Goal: Task Accomplishment & Management: Manage account settings

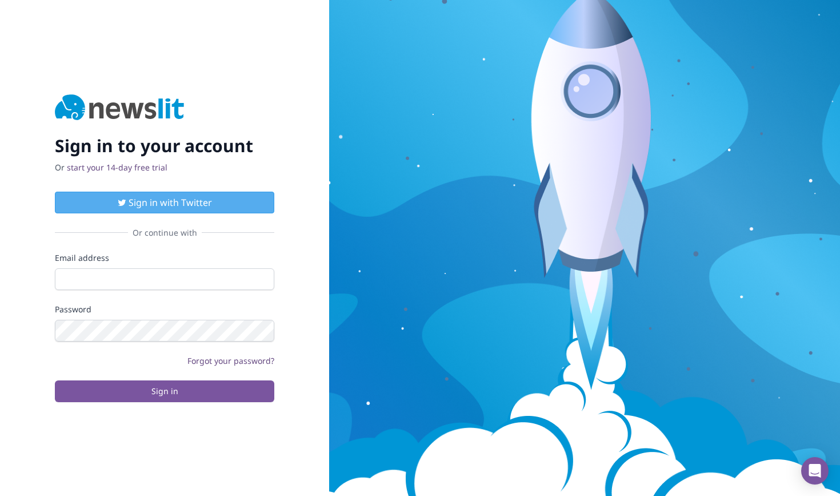
click at [139, 302] on form "Email address Password Forgot your password? Sign in" at bounding box center [164, 327] width 219 height 150
click at [139, 282] on input "Email address" at bounding box center [164, 279] width 219 height 22
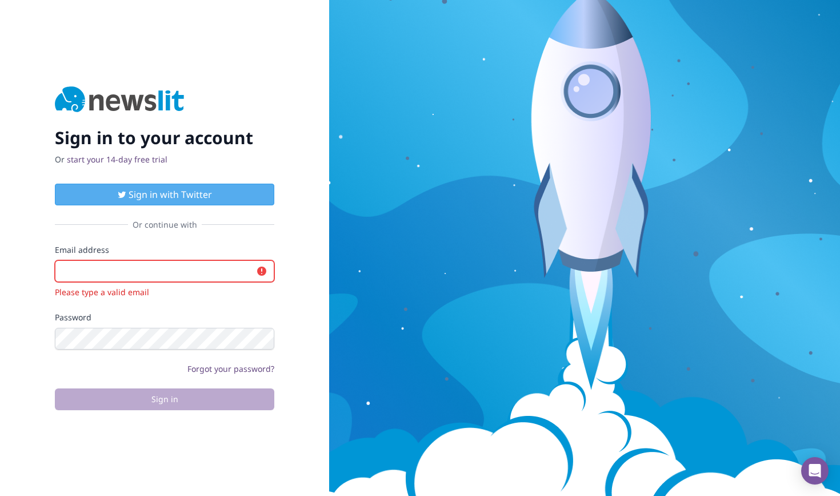
type input "[EMAIL_ADDRESS][DOMAIN_NAME]"
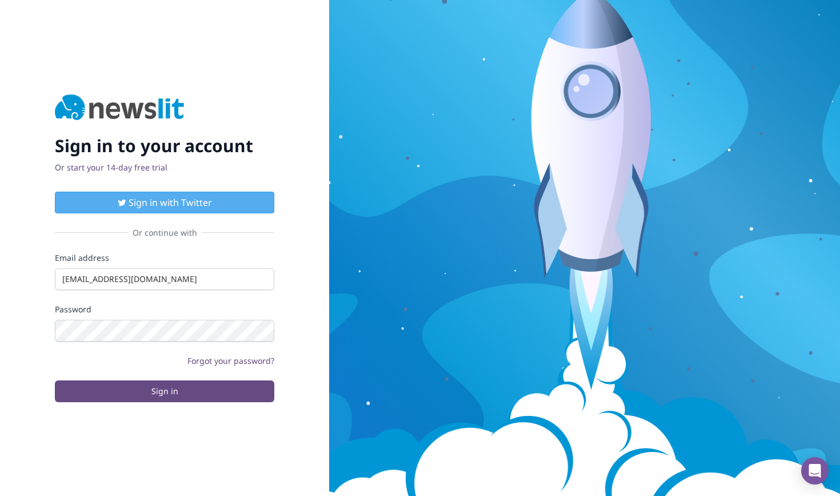
click at [170, 392] on button "Sign in" at bounding box center [164, 391] width 219 height 22
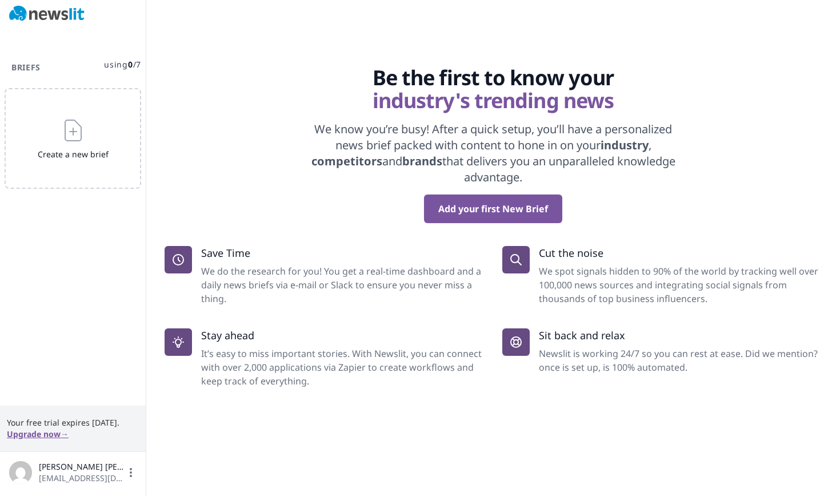
click at [82, 471] on span "[PERSON_NAME]" at bounding box center [82, 466] width 86 height 11
click at [125, 472] on span "[PERSON_NAME]" at bounding box center [82, 466] width 86 height 11
click at [64, 412] on link "Settings" at bounding box center [73, 416] width 114 height 21
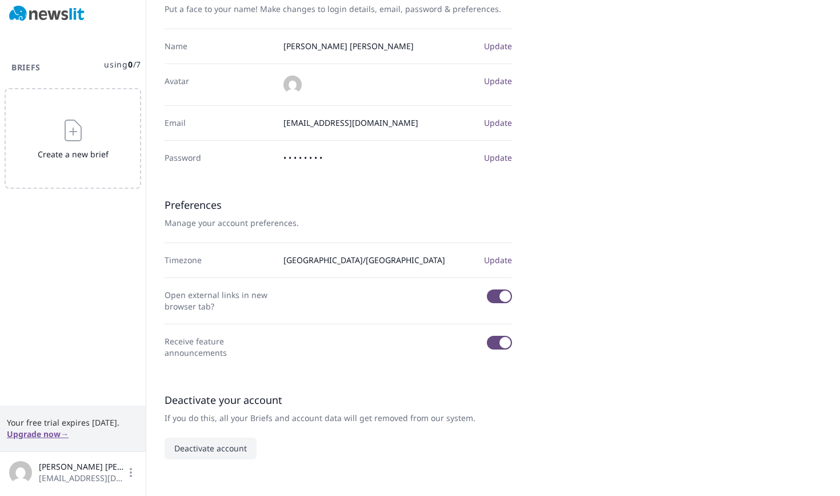
scroll to position [97, 0]
click at [224, 450] on button "Deactivate account" at bounding box center [211, 448] width 92 height 22
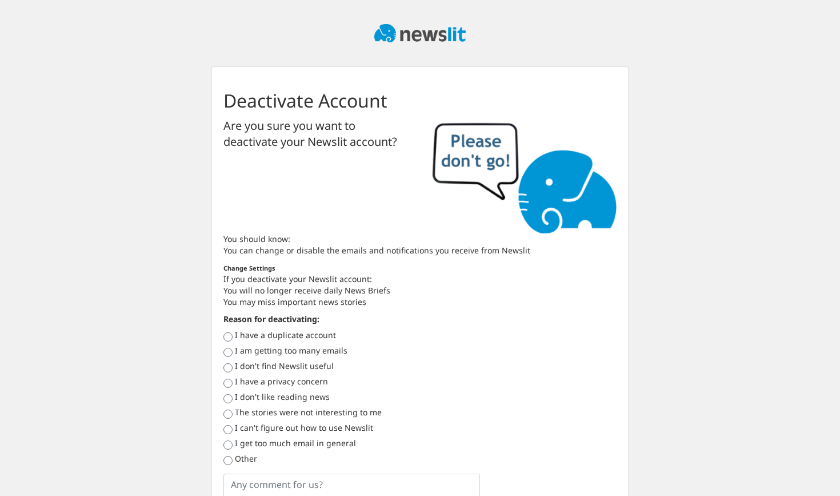
click at [227, 352] on input "I am getting too many emails" at bounding box center [227, 352] width 9 height 9
radio input "true"
click at [227, 370] on input "I don't find Newslit useful" at bounding box center [227, 367] width 9 height 9
radio input "true"
click at [291, 479] on textarea at bounding box center [351, 497] width 257 height 49
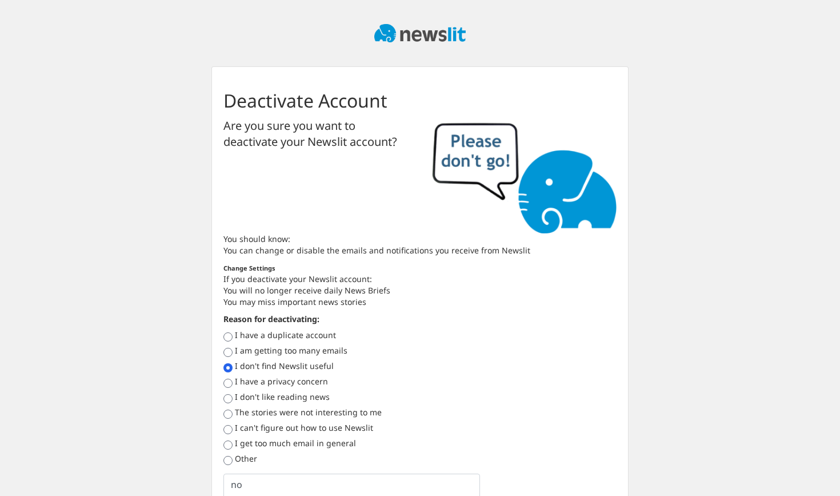
click at [635, 414] on div "Deactivate Account Are you sure you want to deactivate your Newslit account? Yo…" at bounding box center [420, 326] width 434 height 520
click at [357, 487] on textarea "no" at bounding box center [351, 497] width 257 height 49
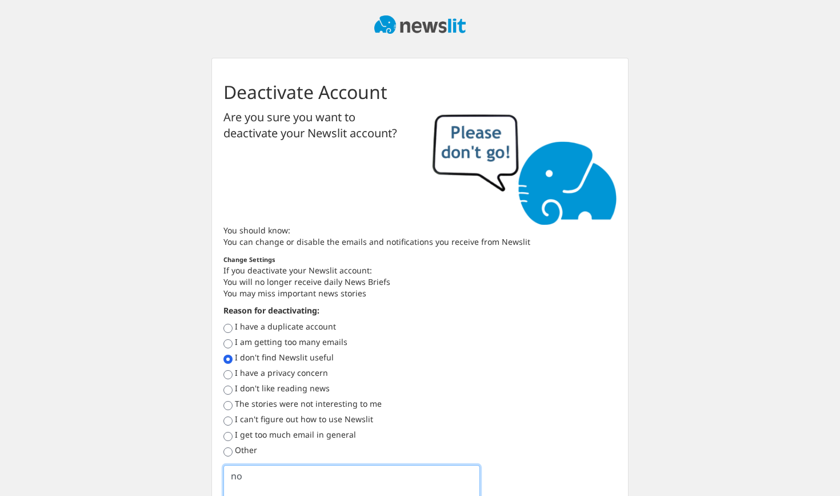
type textarea "no"
click at [341, 35] on div at bounding box center [420, 24] width 652 height 66
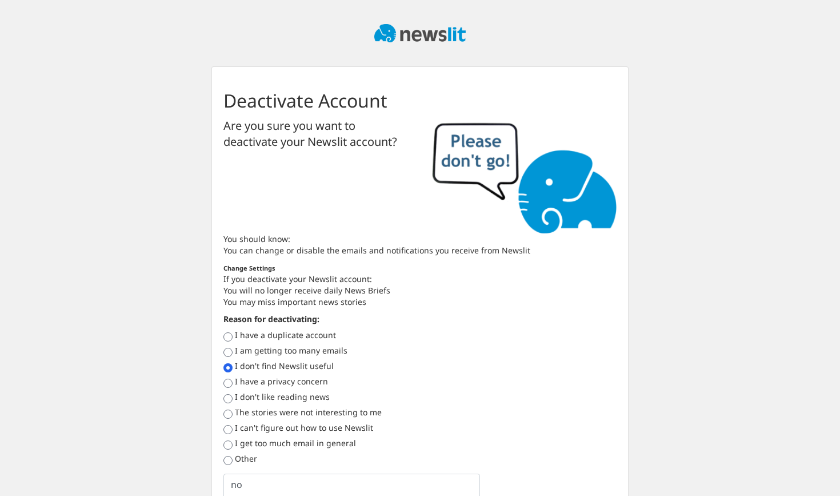
click at [247, 456] on label "Other" at bounding box center [246, 458] width 22 height 11
click at [233, 456] on input "Other" at bounding box center [227, 460] width 9 height 9
radio input "true"
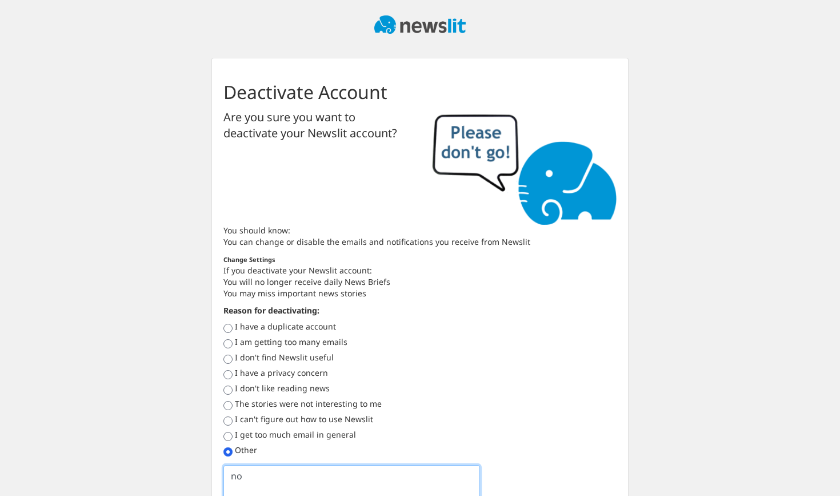
type textarea "no"
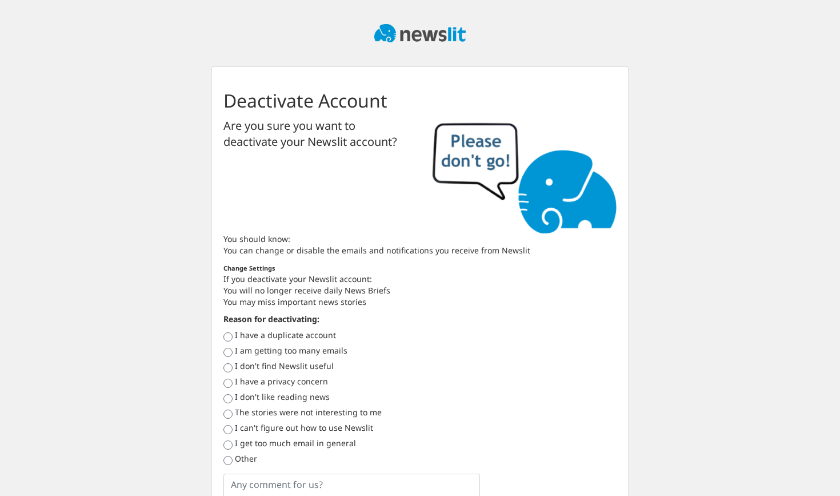
click at [239, 460] on label "Other" at bounding box center [246, 458] width 22 height 11
click at [233, 460] on input "Other" at bounding box center [227, 460] width 9 height 9
radio input "true"
click at [247, 478] on textarea at bounding box center [351, 497] width 257 height 49
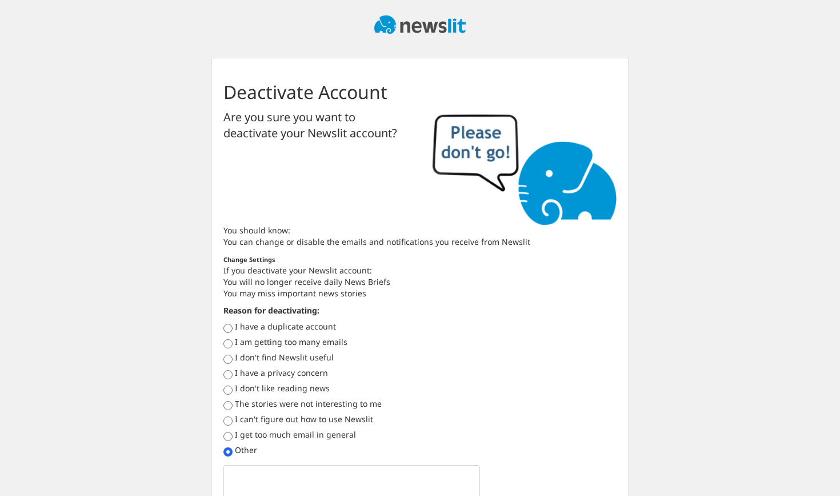
click at [321, 277] on li "You will no longer receive daily News Briefs" at bounding box center [419, 281] width 393 height 11
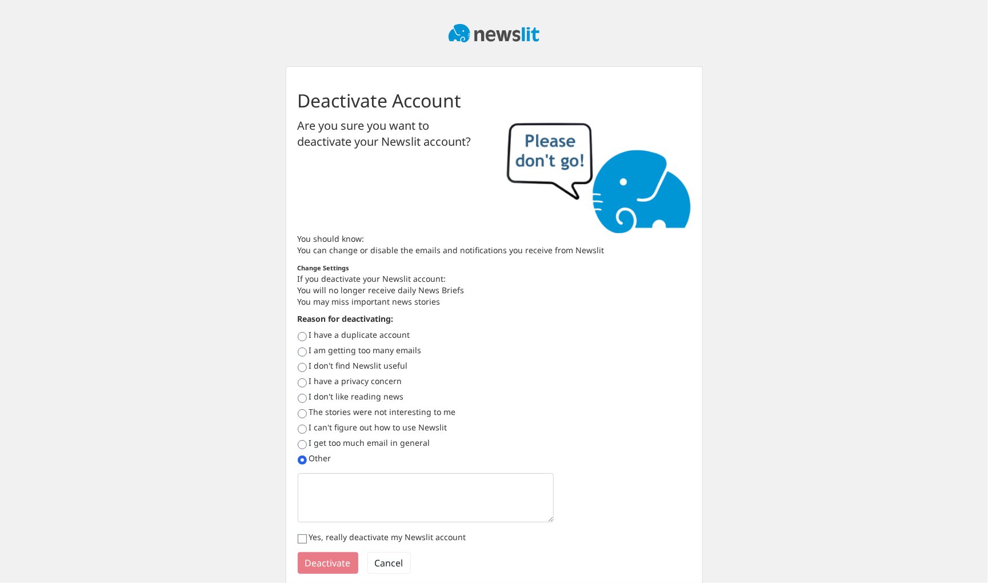
click at [318, 495] on label "Yes, really deactivate my Newslit account" at bounding box center [387, 537] width 157 height 11
click at [307, 495] on input "Yes, really deactivate my Newslit account" at bounding box center [302, 538] width 9 height 9
checkbox input "true"
click at [321, 360] on label "I don't find Newslit useful" at bounding box center [358, 365] width 99 height 11
click at [307, 363] on input "I don't find Newslit useful" at bounding box center [302, 367] width 9 height 9
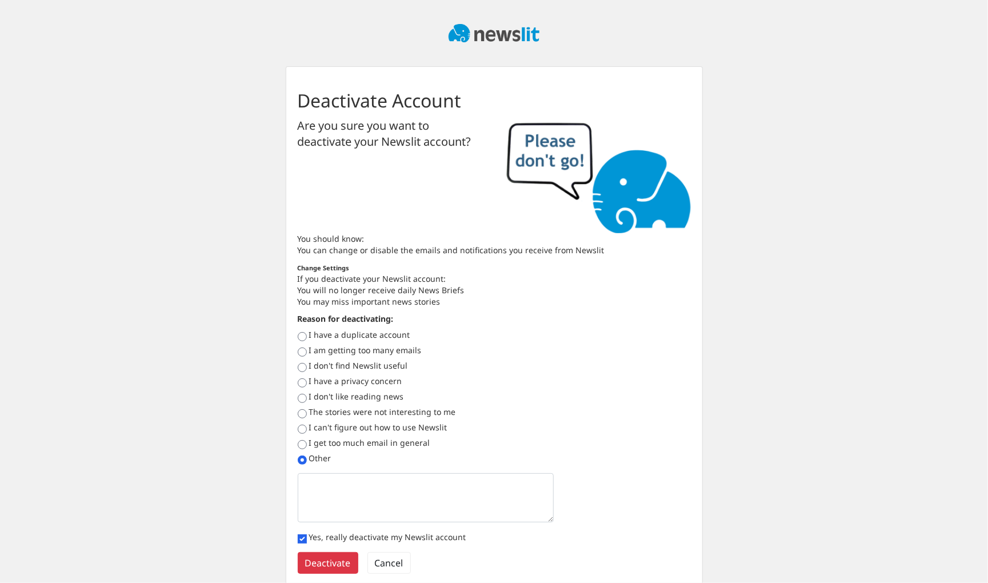
radio input "true"
